Goal: Navigation & Orientation: Find specific page/section

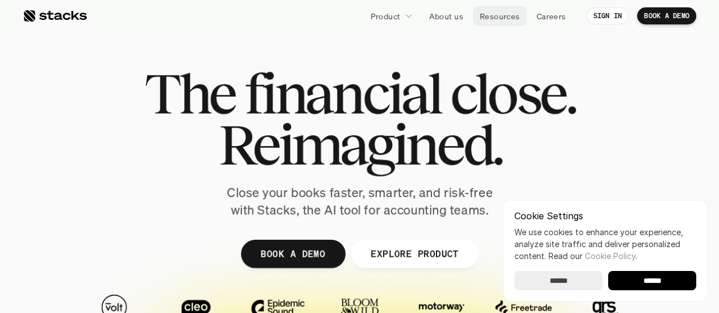
click at [508, 15] on p "Resources" at bounding box center [500, 16] width 40 height 12
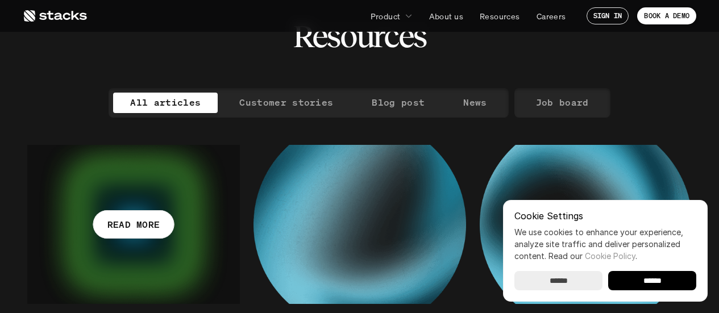
scroll to position [57, 0]
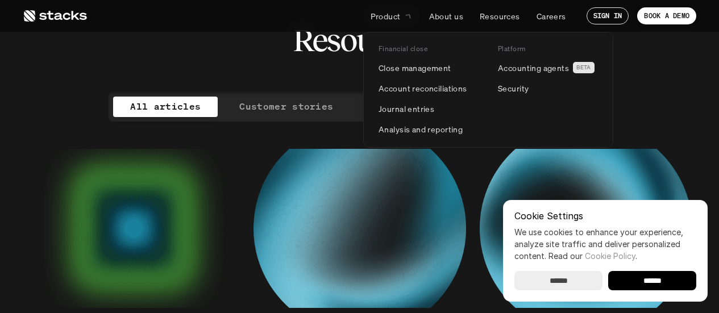
click at [408, 15] on icon at bounding box center [408, 16] width 7 height 6
click at [421, 68] on p "Close management" at bounding box center [415, 68] width 73 height 12
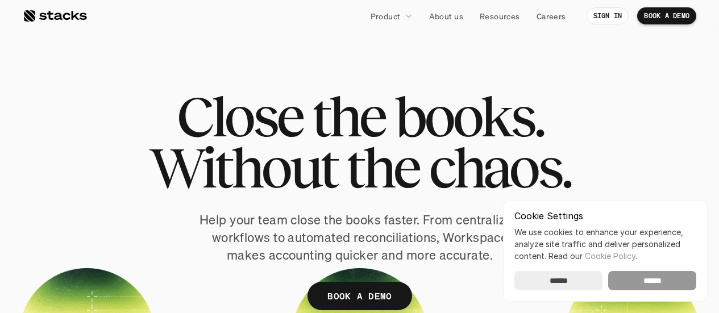
click at [652, 279] on input "******" at bounding box center [652, 280] width 88 height 19
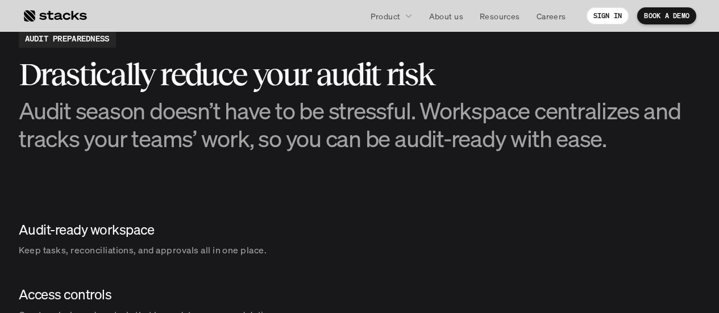
scroll to position [1308, 0]
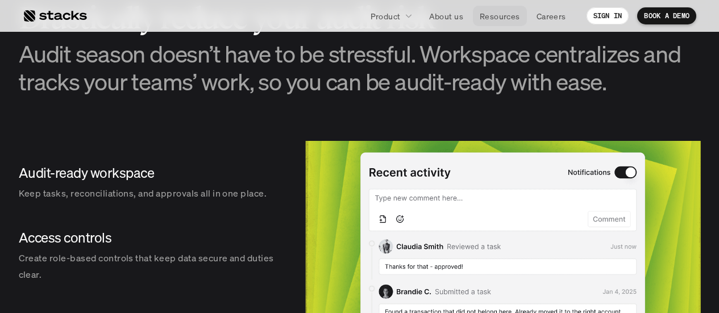
click at [494, 18] on p "Resources" at bounding box center [500, 16] width 40 height 12
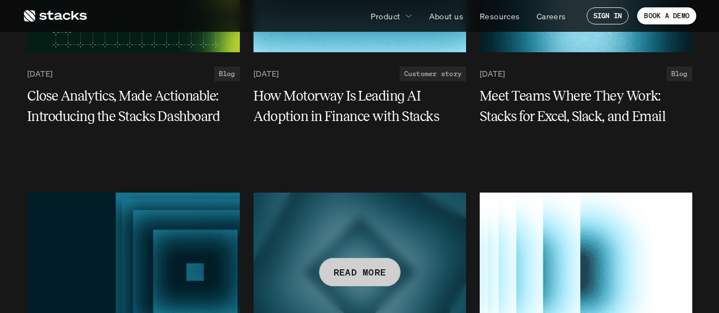
scroll to position [2104, 0]
